Goal: Task Accomplishment & Management: Complete application form

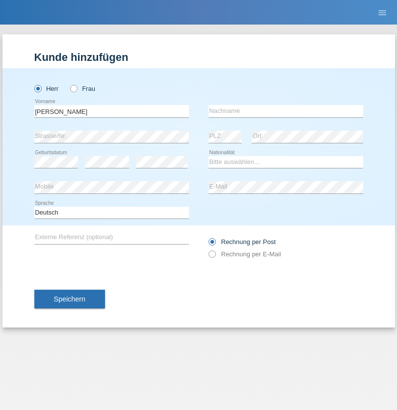
type input "[PERSON_NAME]"
click at [286, 111] on input "text" at bounding box center [286, 111] width 155 height 12
type input "Florin"
select select "RO"
select select "C"
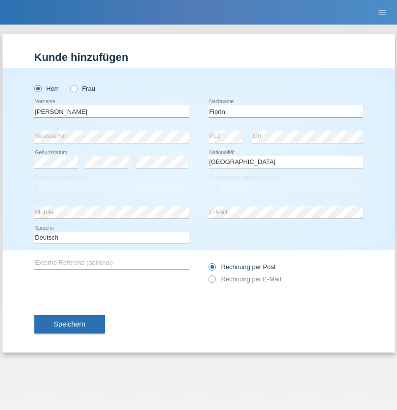
select select "29"
select select "02"
select select "2021"
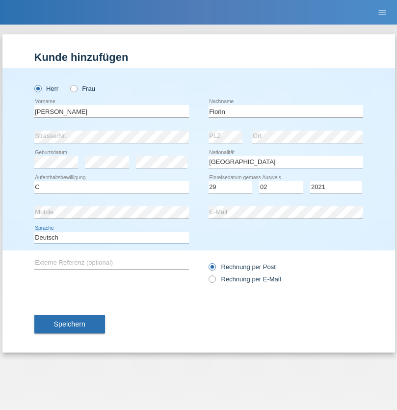
select select "en"
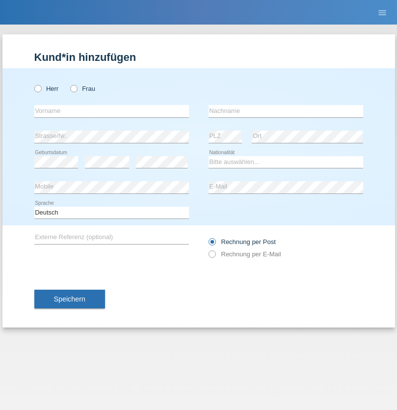
radio input "true"
click at [111, 111] on input "text" at bounding box center [111, 111] width 155 height 12
type input "Ruth"
click at [286, 111] on input "text" at bounding box center [286, 111] width 155 height 12
type input "Krebs"
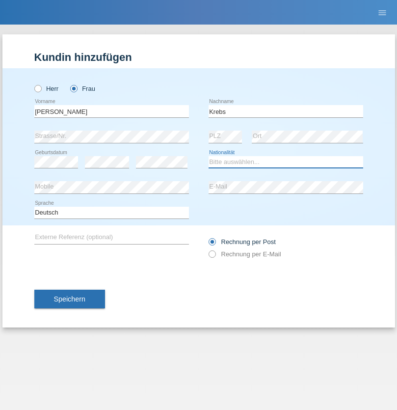
select select "CH"
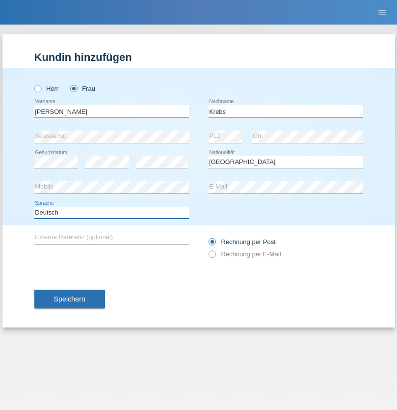
select select "en"
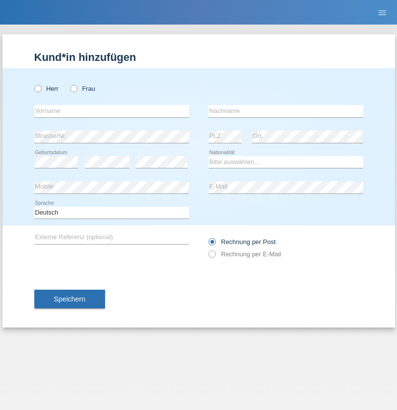
radio input "true"
click at [111, 111] on input "text" at bounding box center [111, 111] width 155 height 12
type input "Qovanaj"
click at [286, 111] on input "text" at bounding box center [286, 111] width 155 height 12
type input "Shaban"
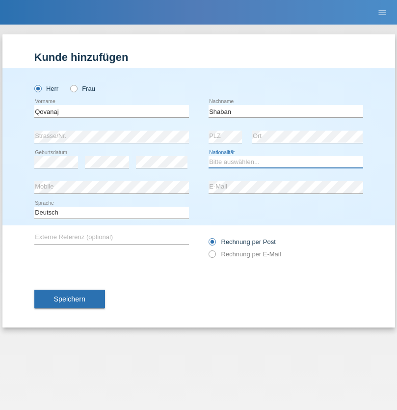
select select "CH"
radio input "true"
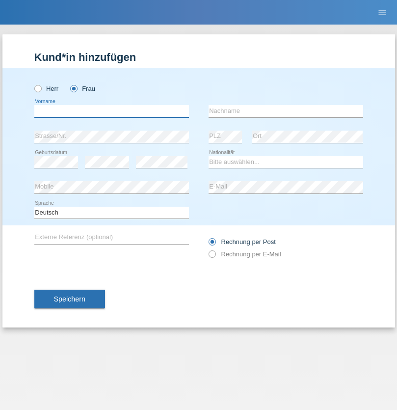
click at [111, 111] on input "text" at bounding box center [111, 111] width 155 height 12
type input "Jessica"
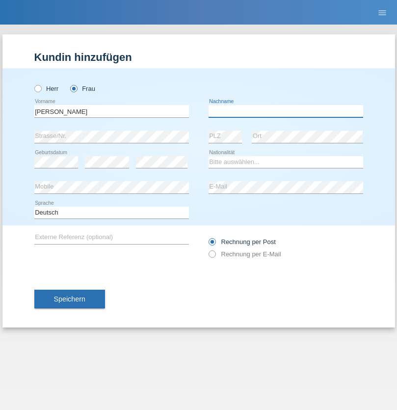
click at [286, 111] on input "text" at bounding box center [286, 111] width 155 height 12
type input "Povsnar"
select select "CH"
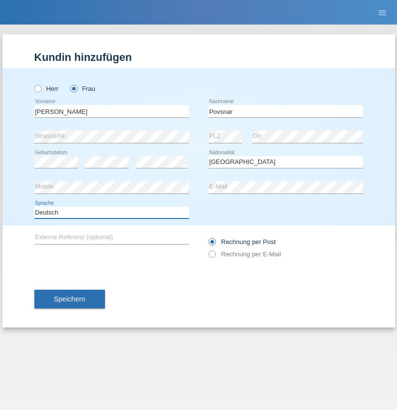
select select "en"
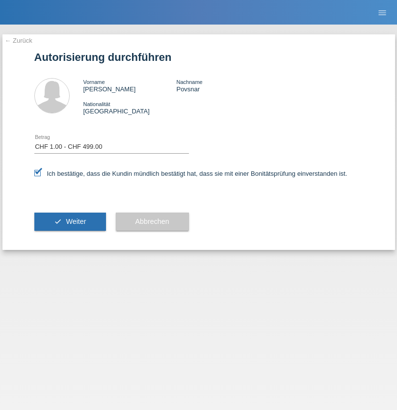
select select "1"
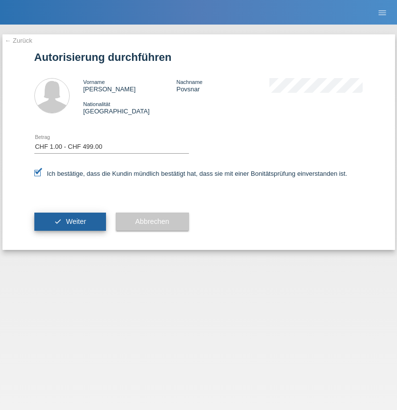
click at [70, 222] on span "Weiter" at bounding box center [76, 222] width 20 height 8
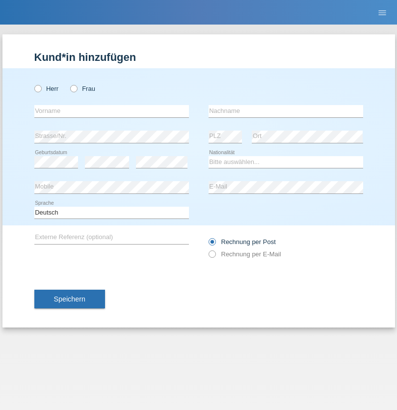
radio input "true"
click at [111, 111] on input "text" at bounding box center [111, 111] width 155 height 12
type input "Ylli"
click at [286, 111] on input "text" at bounding box center [286, 111] width 155 height 12
type input "Shujaku"
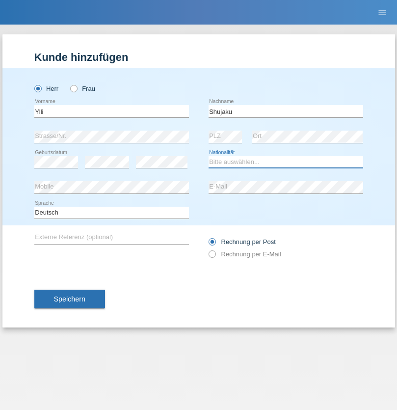
select select "XK"
select select "C"
select select "02"
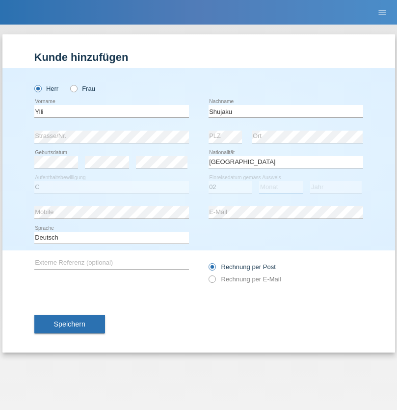
select select "05"
select select "2021"
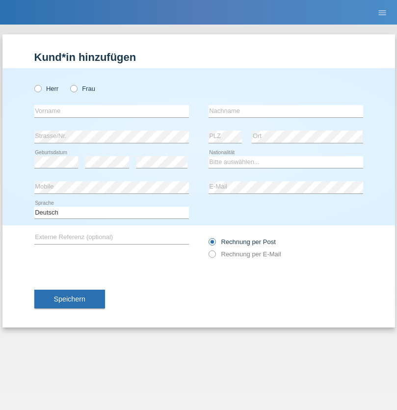
radio input "true"
click at [111, 111] on input "text" at bounding box center [111, 111] width 155 height 12
type input "jennifer"
click at [286, 111] on input "text" at bounding box center [286, 111] width 155 height 12
type input "löffel"
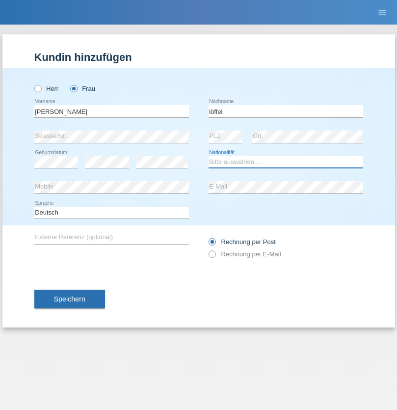
select select "CH"
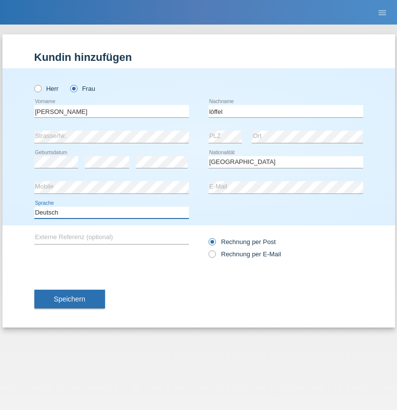
select select "en"
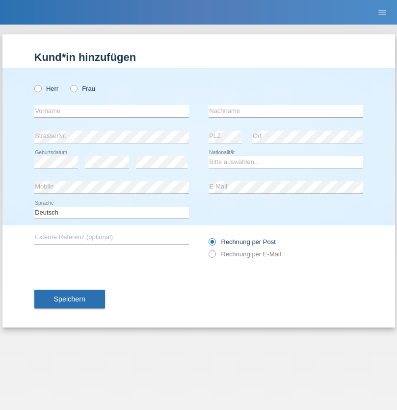
radio input "true"
click at [111, 111] on input "text" at bounding box center [111, 111] width 155 height 12
type input "Matusa"
click at [286, 111] on input "text" at bounding box center [286, 111] width 155 height 12
type input "[PERSON_NAME]"
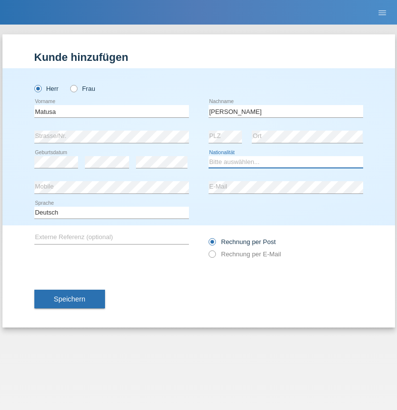
select select "RO"
select select "C"
select select "01"
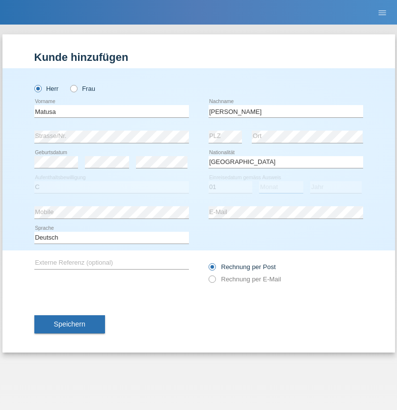
select select "06"
select select "2016"
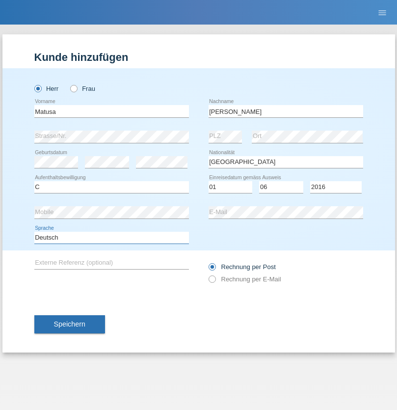
select select "en"
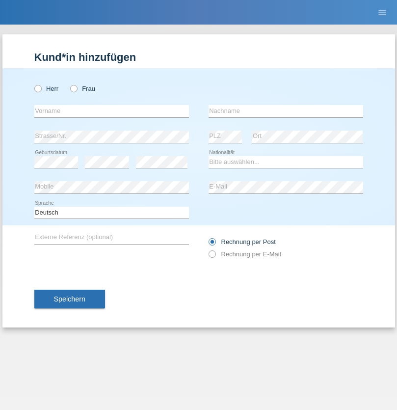
radio input "true"
click at [111, 111] on input "text" at bounding box center [111, 111] width 155 height 12
type input "Cedric"
click at [286, 111] on input "text" at bounding box center [286, 111] width 155 height 12
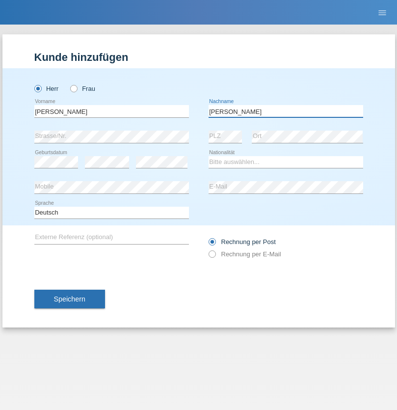
type input "Keller"
select select "CH"
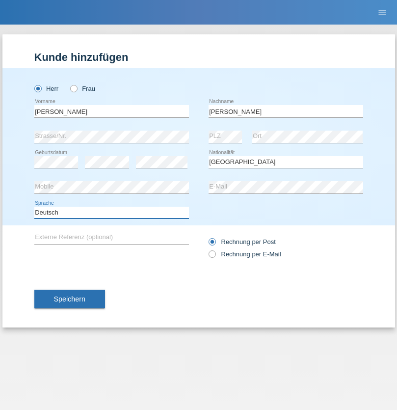
select select "en"
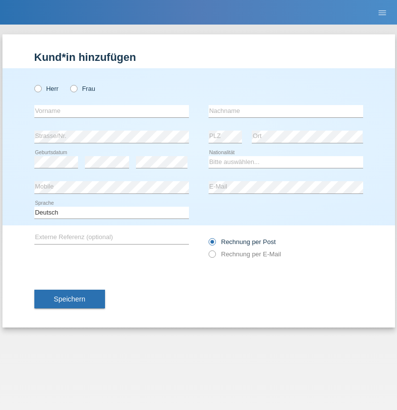
radio input "true"
click at [111, 111] on input "text" at bounding box center [111, 111] width 155 height 12
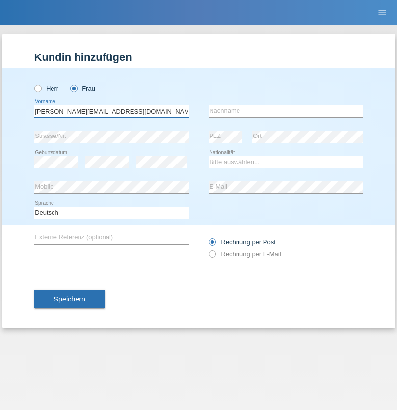
type input "[PERSON_NAME][EMAIL_ADDRESS][DOMAIN_NAME]"
click at [286, 111] on input "text" at bounding box center [286, 111] width 155 height 12
type input "Hylaj"
select select "CH"
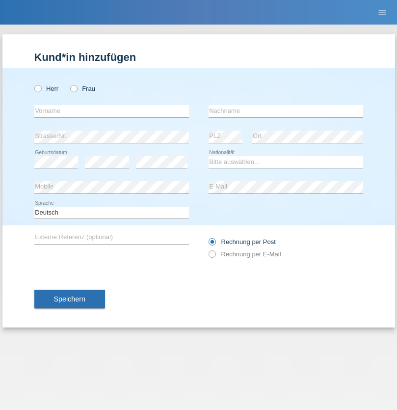
radio input "true"
click at [111, 111] on input "text" at bounding box center [111, 111] width 155 height 12
type input "luka"
click at [286, 111] on input "text" at bounding box center [286, 111] width 155 height 12
type input "kocic"
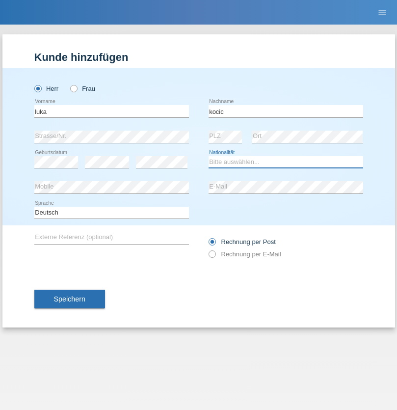
select select "RS"
select select "C"
select select "21"
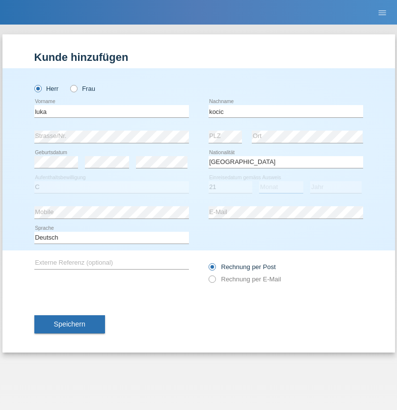
select select "04"
select select "1999"
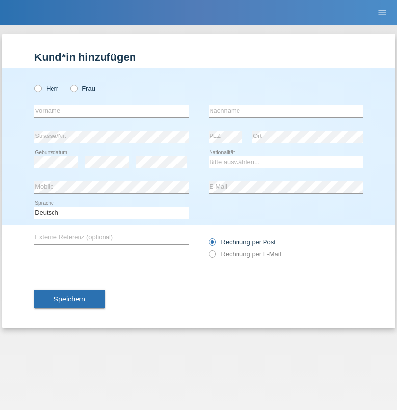
radio input "true"
click at [111, 111] on input "text" at bounding box center [111, 111] width 155 height 12
type input "Marian"
click at [286, 111] on input "text" at bounding box center [286, 111] width 155 height 12
type input "Matusa"
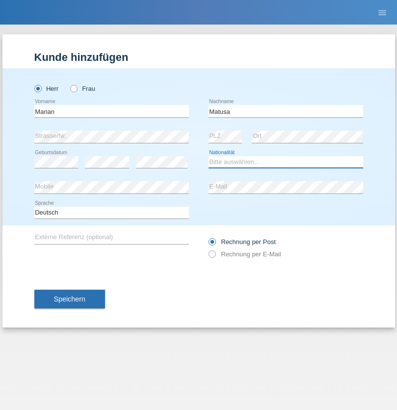
select select "RO"
select select "C"
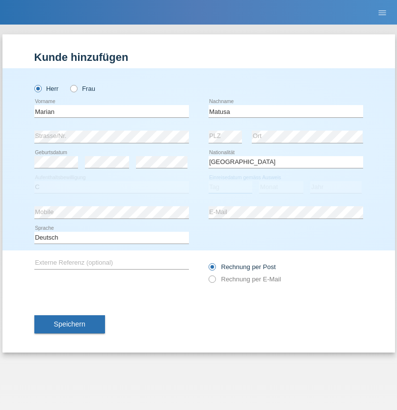
select select "01"
select select "06"
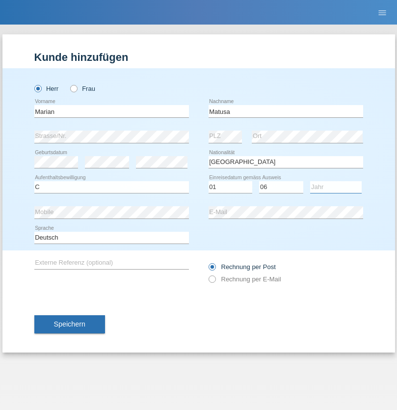
select select "2016"
select select "en"
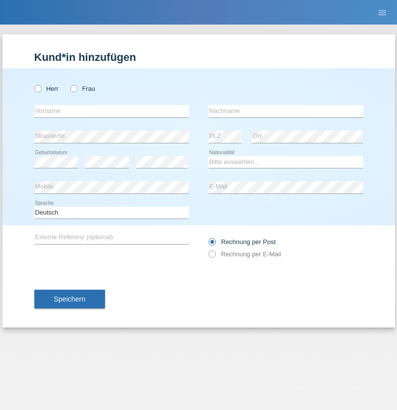
radio input "true"
click at [111, 111] on input "text" at bounding box center [111, 111] width 155 height 12
type input "[PERSON_NAME]"
click at [286, 111] on input "text" at bounding box center [286, 111] width 155 height 12
type input "Weinlein"
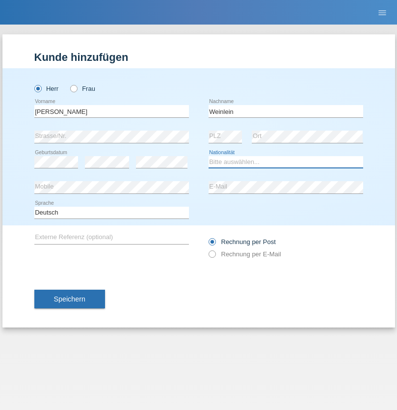
select select "CH"
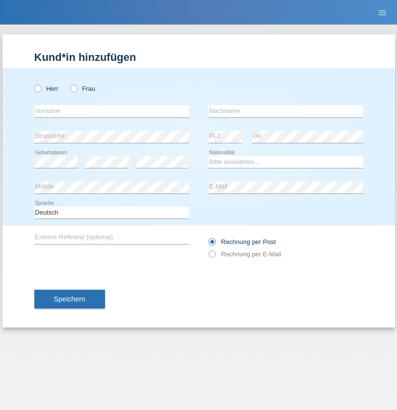
radio input "true"
click at [111, 111] on input "text" at bounding box center [111, 111] width 155 height 12
type input "Jashari lmeri"
click at [286, 111] on input "text" at bounding box center [286, 111] width 155 height 12
type input "Rabije"
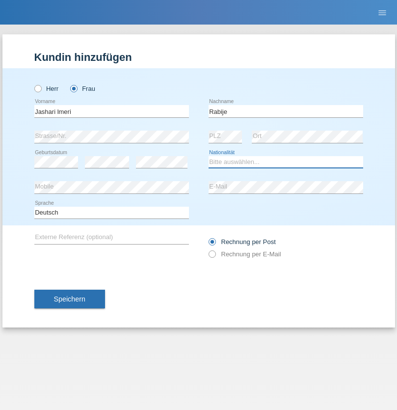
select select "CH"
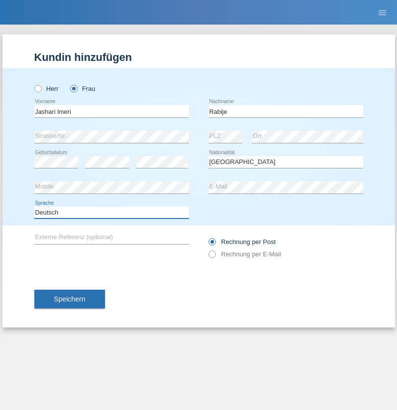
select select "en"
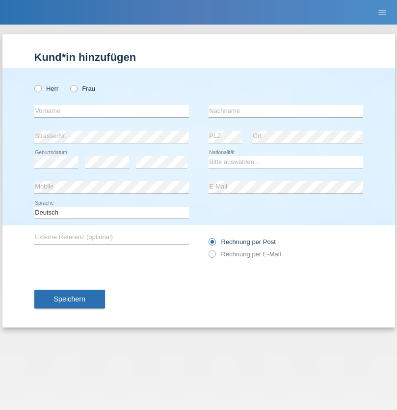
radio input "true"
click at [111, 111] on input "text" at bounding box center [111, 111] width 155 height 12
type input "firat"
click at [286, 111] on input "text" at bounding box center [286, 111] width 155 height 12
type input "kara"
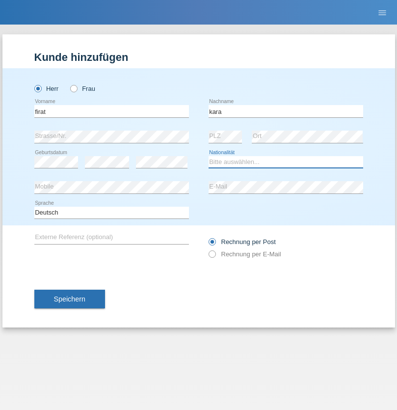
select select "CH"
radio input "true"
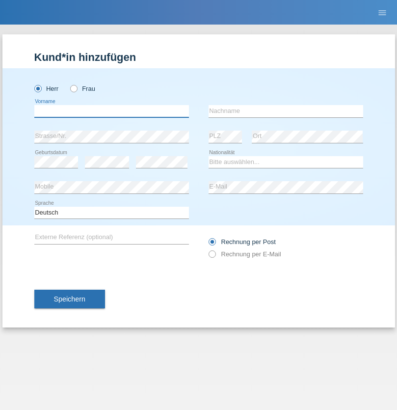
click at [111, 111] on input "text" at bounding box center [111, 111] width 155 height 12
type input "Gigov"
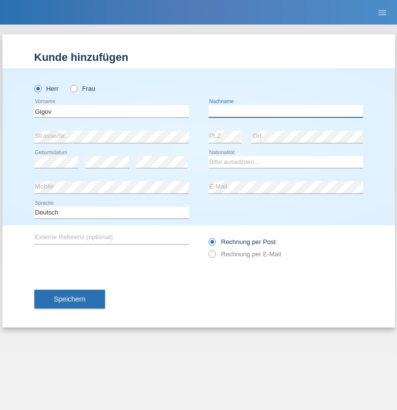
click at [286, 111] on input "text" at bounding box center [286, 111] width 155 height 12
type input "Zhan"
select select "BG"
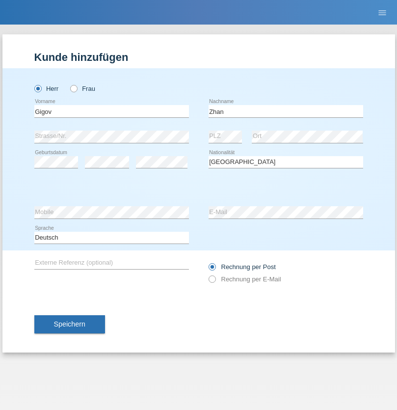
select select "C"
select select "23"
select select "10"
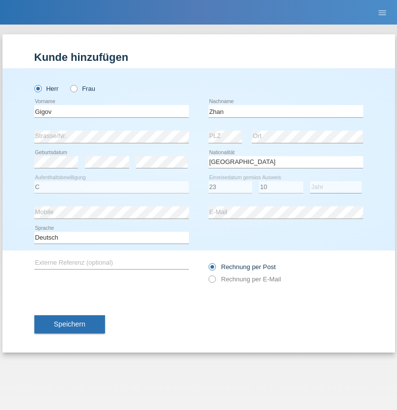
select select "2021"
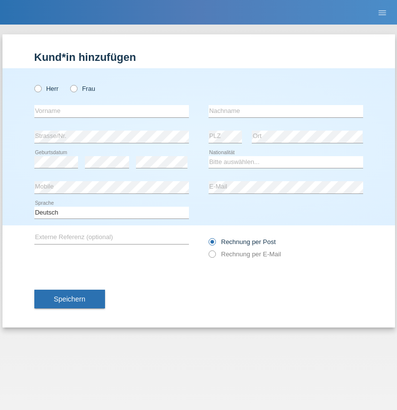
radio input "true"
click at [111, 111] on input "text" at bounding box center [111, 111] width 155 height 12
type input "Amand"
click at [286, 111] on input "text" at bounding box center [286, 111] width 155 height 12
type input "Pires"
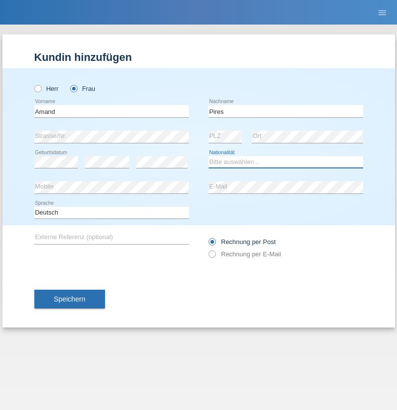
select select "CH"
radio input "true"
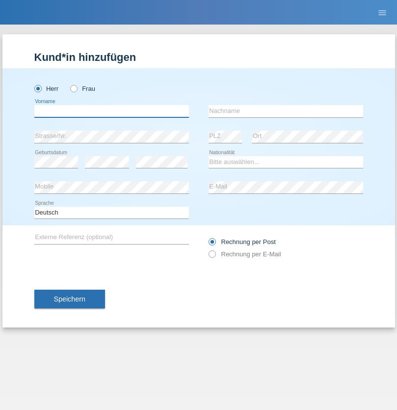
click at [111, 111] on input "text" at bounding box center [111, 111] width 155 height 12
type input "[PERSON_NAME]"
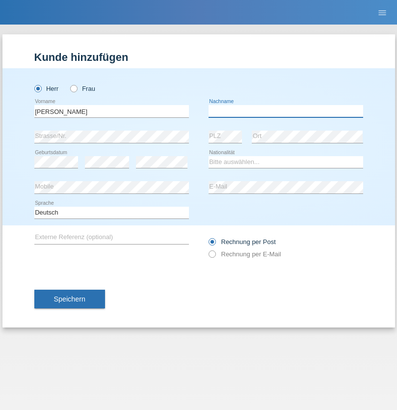
click at [286, 111] on input "text" at bounding box center [286, 111] width 155 height 12
type input "Saidi"
select select "CH"
radio input "true"
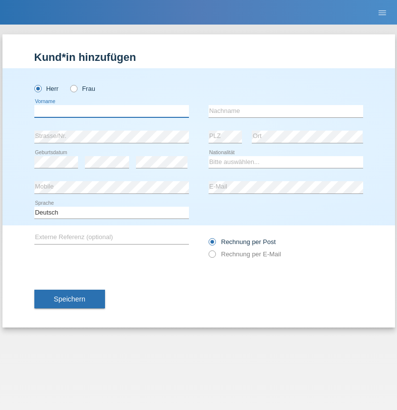
click at [111, 111] on input "text" at bounding box center [111, 111] width 155 height 12
type input "[PERSON_NAME]"
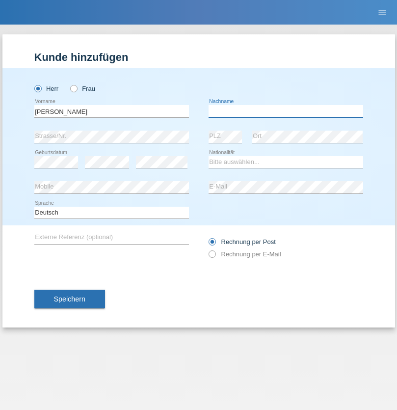
click at [286, 111] on input "text" at bounding box center [286, 111] width 155 height 12
type input "[PERSON_NAME]"
select select "PT"
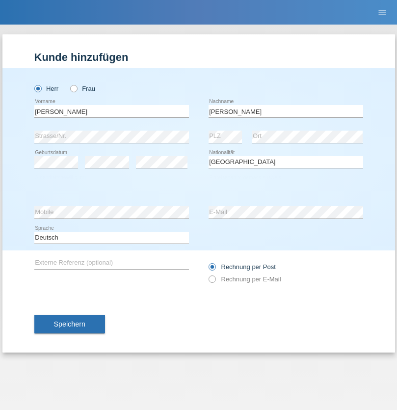
select select "C"
select select "23"
select select "08"
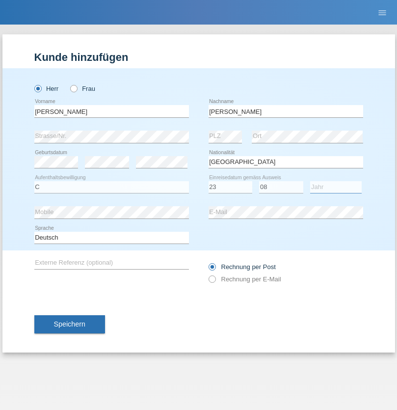
select select "2021"
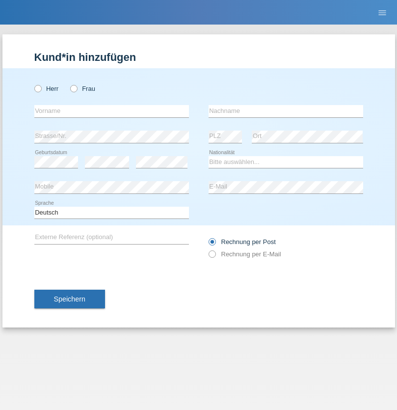
radio input "true"
click at [111, 111] on input "text" at bounding box center [111, 111] width 155 height 12
type input "[PERSON_NAME]"
click at [286, 111] on input "text" at bounding box center [286, 111] width 155 height 12
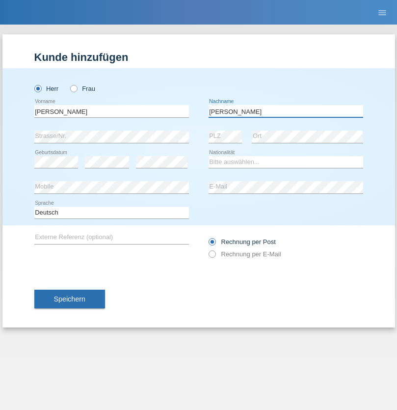
type input "[PERSON_NAME]"
select select "CH"
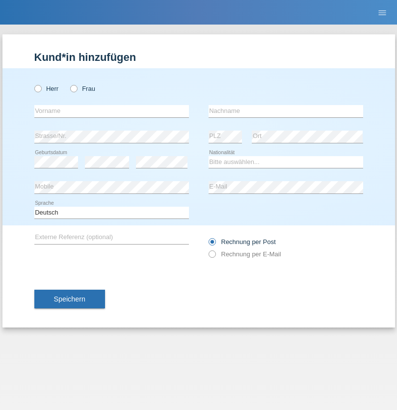
radio input "true"
click at [111, 111] on input "text" at bounding box center [111, 111] width 155 height 12
type input "Szilvia"
click at [286, 111] on input "text" at bounding box center [286, 111] width 155 height 12
type input "Olakh"
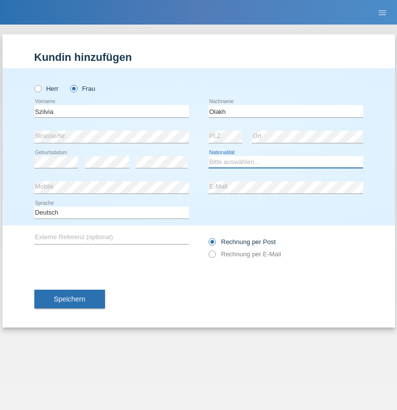
select select "UA"
select select "C"
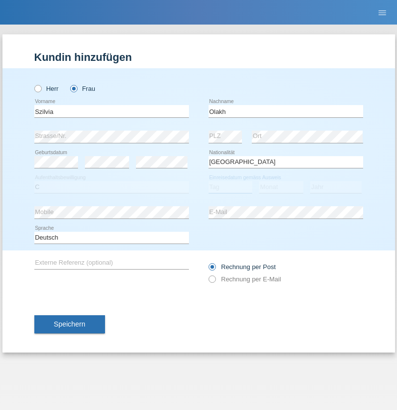
select select "16"
select select "09"
select select "2021"
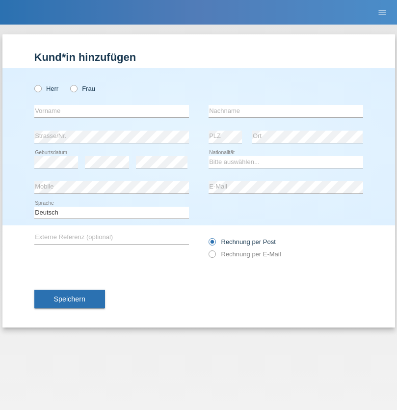
radio input "true"
click at [111, 111] on input "text" at bounding box center [111, 111] width 155 height 12
type input "Asrit"
click at [286, 111] on input "text" at bounding box center [286, 111] width 155 height 12
type input "Kupa"
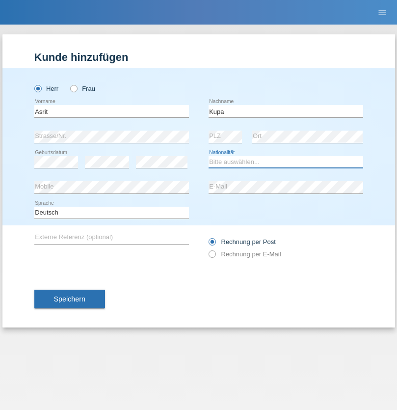
select select "MK"
select select "C"
select select "27"
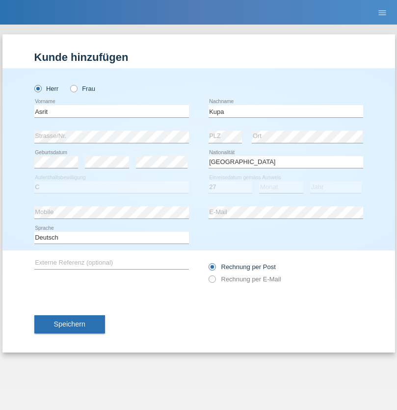
select select "05"
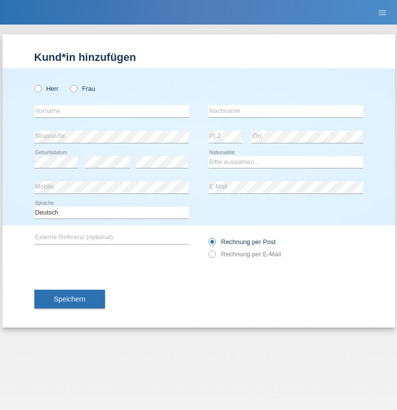
radio input "true"
click at [111, 111] on input "text" at bounding box center [111, 111] width 155 height 12
type input "Ibrahim"
click at [286, 111] on input "text" at bounding box center [286, 111] width 155 height 12
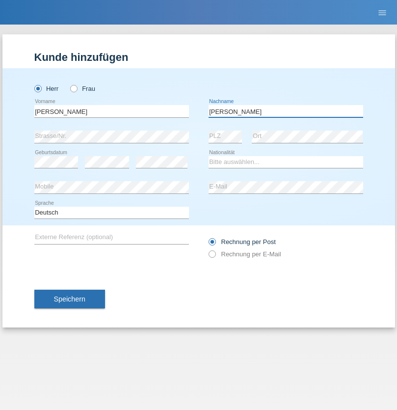
type input "Abbas"
select select "SY"
select select "C"
select select "16"
select select "09"
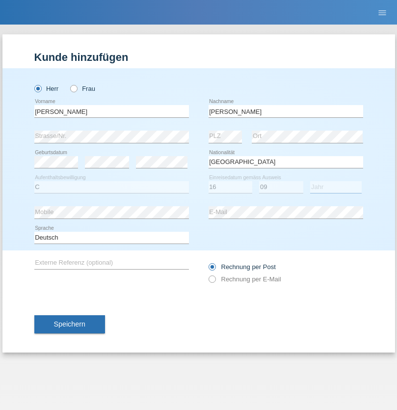
select select "2021"
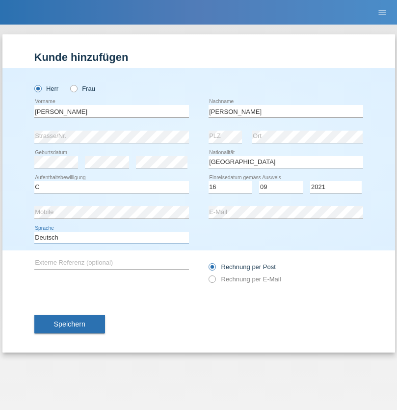
select select "en"
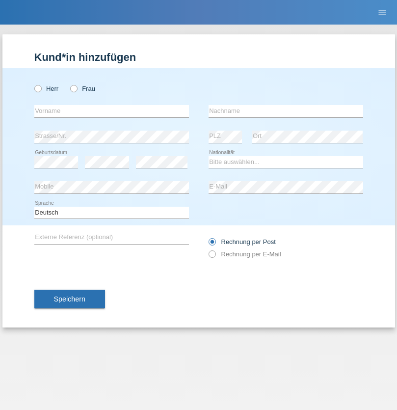
radio input "true"
select select "CH"
radio input "true"
click at [111, 111] on input "text" at bounding box center [111, 111] width 155 height 12
type input "[PERSON_NAME]"
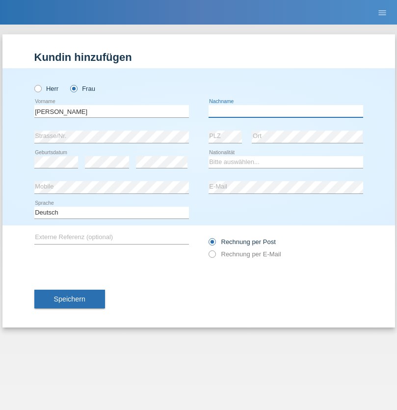
click at [286, 111] on input "text" at bounding box center [286, 111] width 155 height 12
type input "Bacic"
select select "CH"
